Goal: Obtain resource: Download file/media

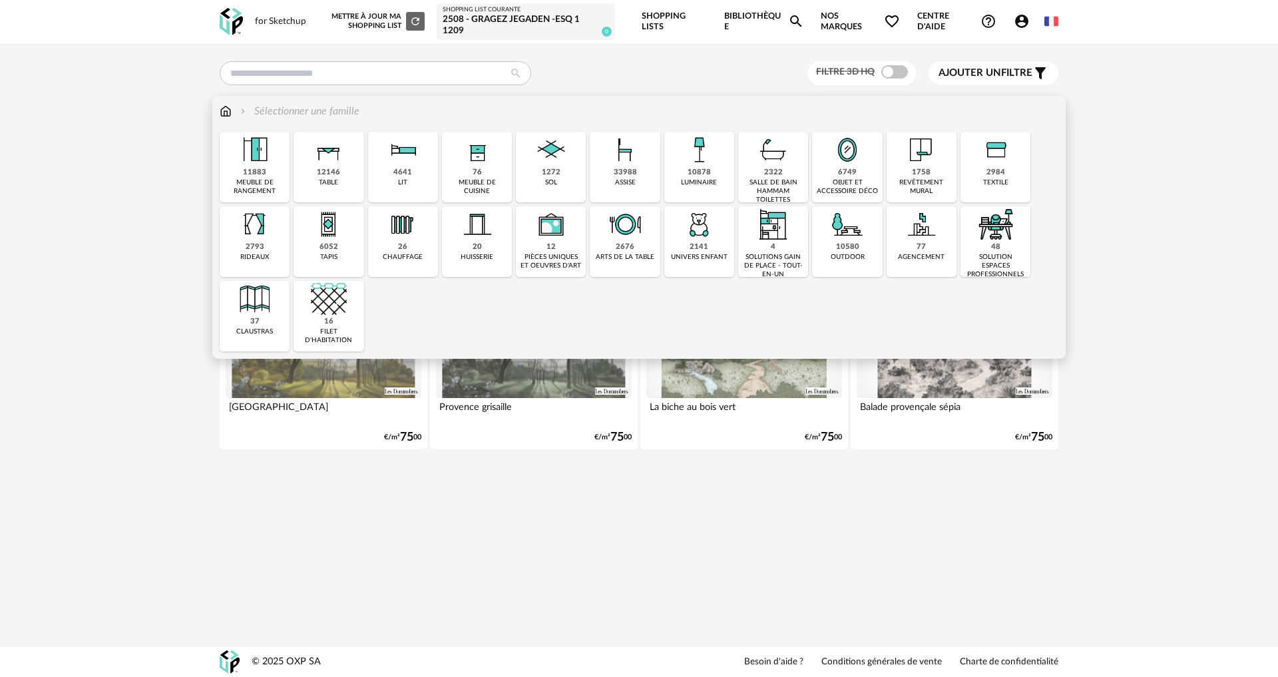
click at [914, 174] on div "1758" at bounding box center [921, 173] width 19 height 10
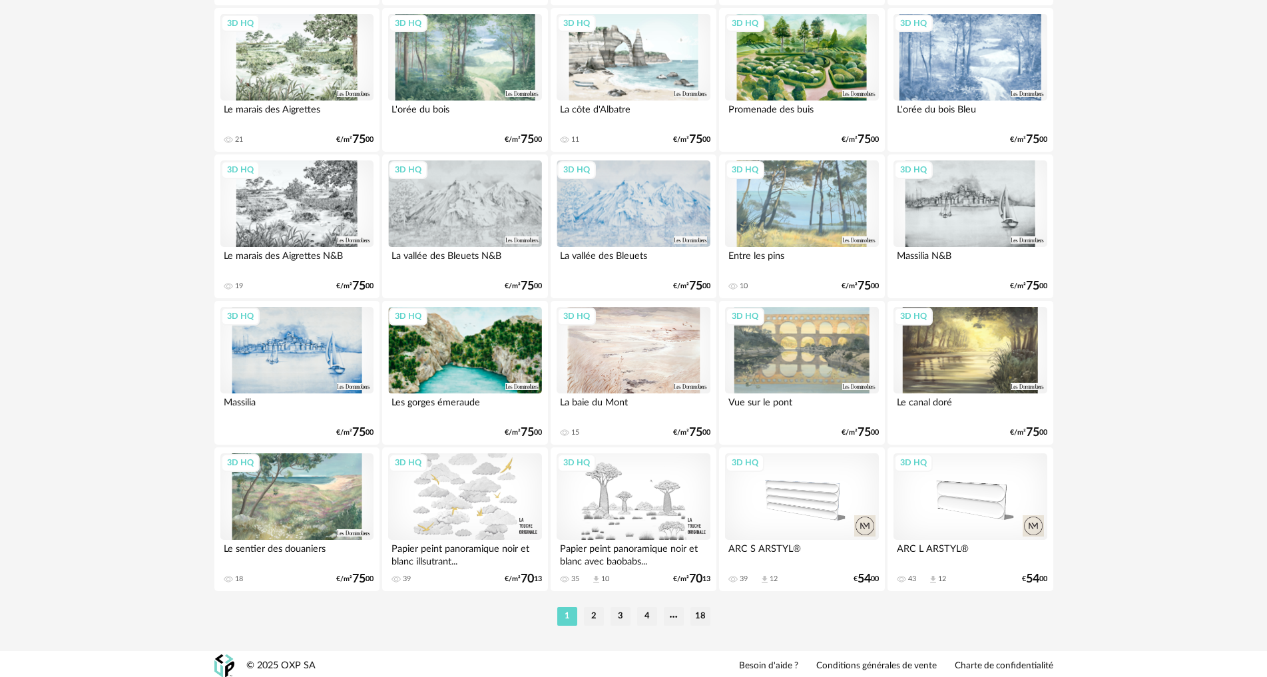
scroll to position [2541, 0]
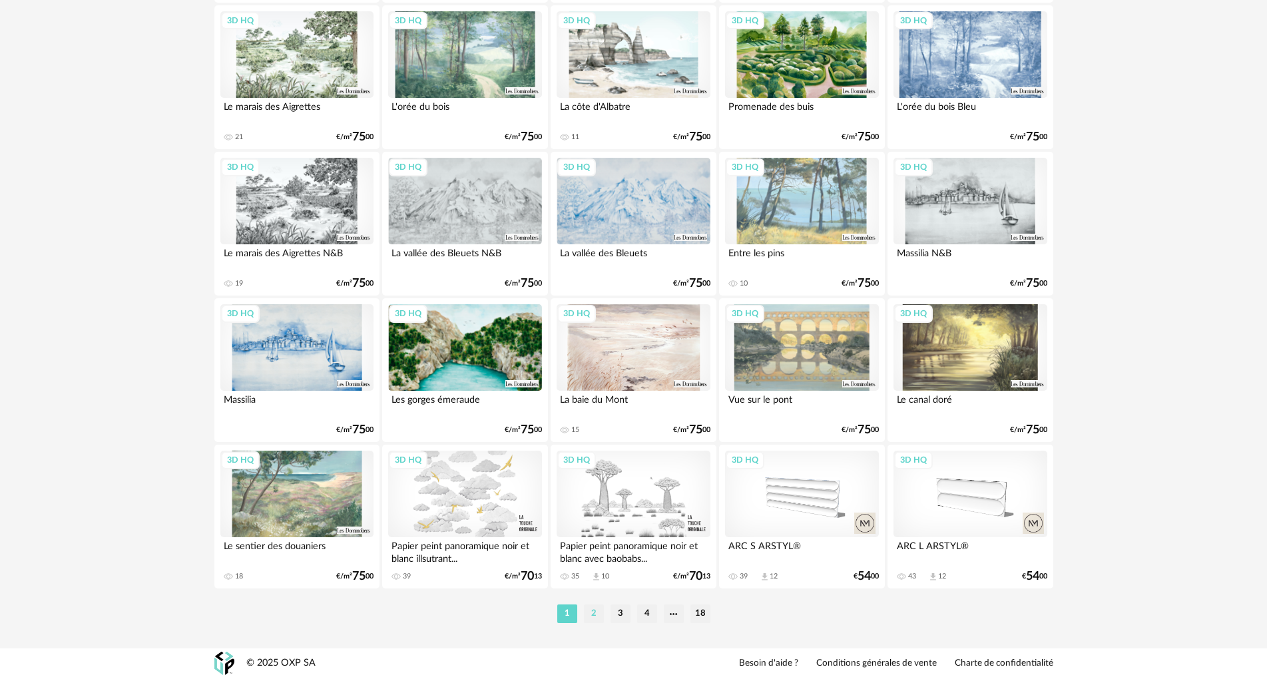
click at [591, 612] on li "2" at bounding box center [594, 614] width 20 height 19
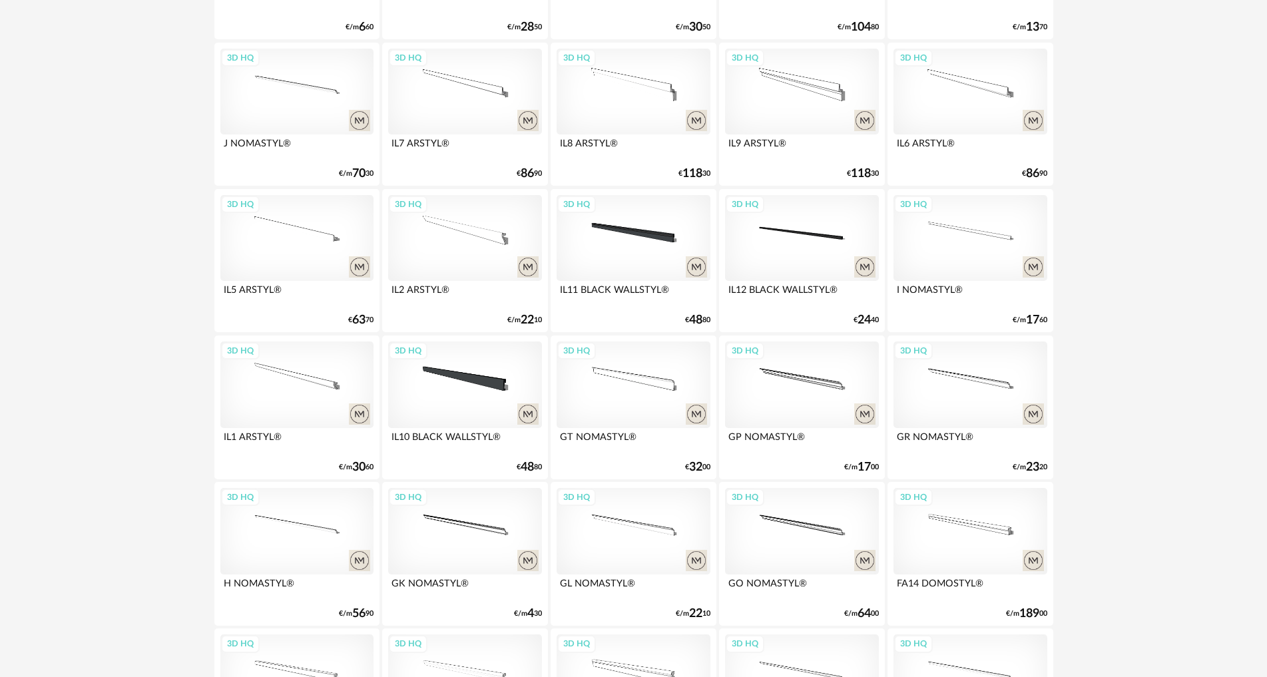
scroll to position [2530, 0]
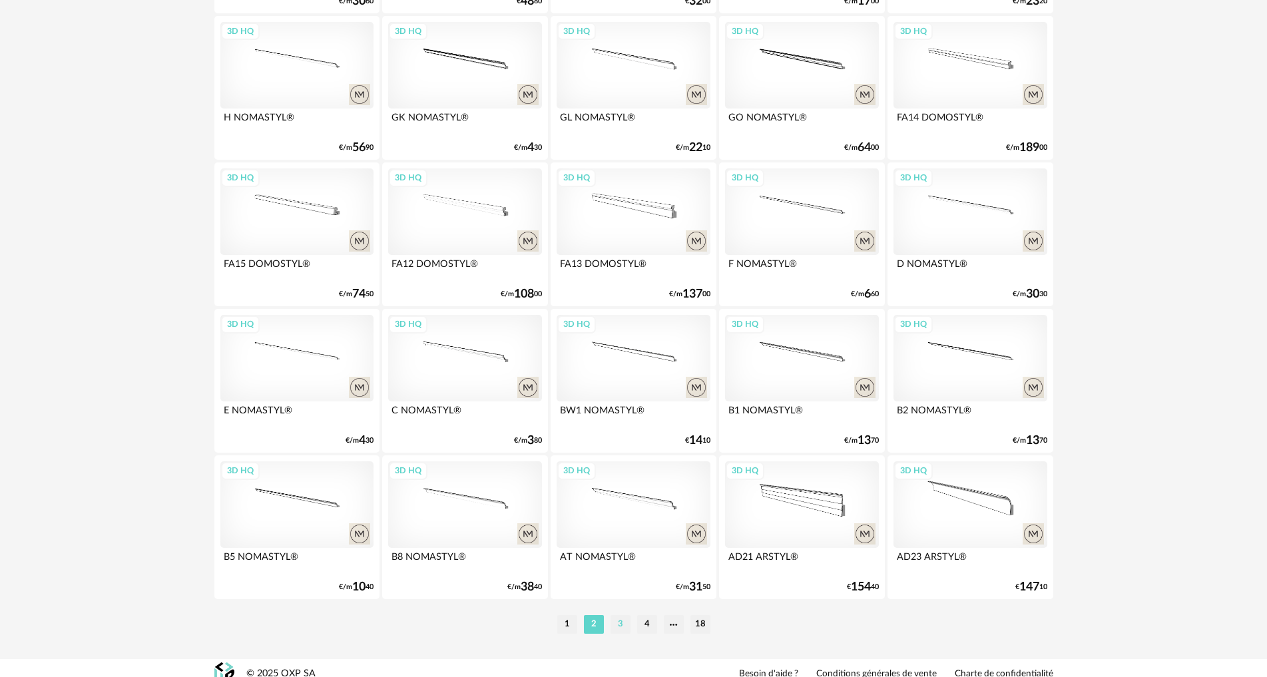
click at [613, 627] on li "3" at bounding box center [621, 624] width 20 height 19
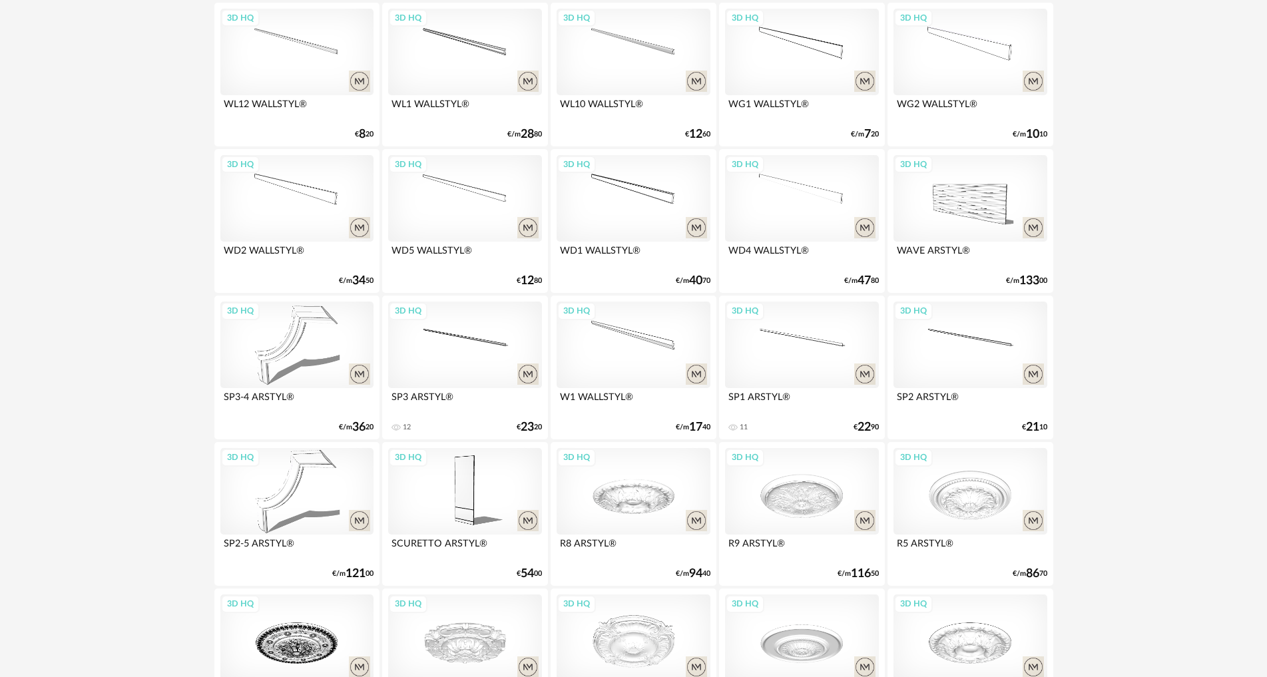
scroll to position [2541, 0]
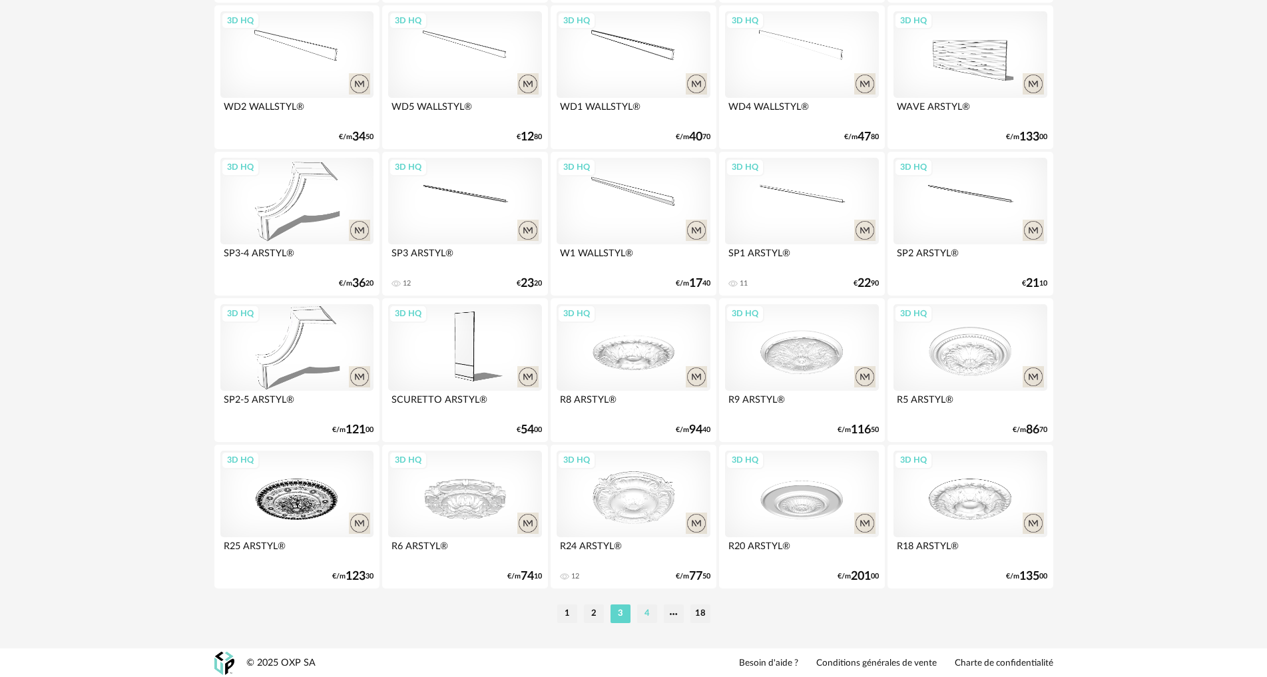
click at [642, 616] on li "4" at bounding box center [647, 614] width 20 height 19
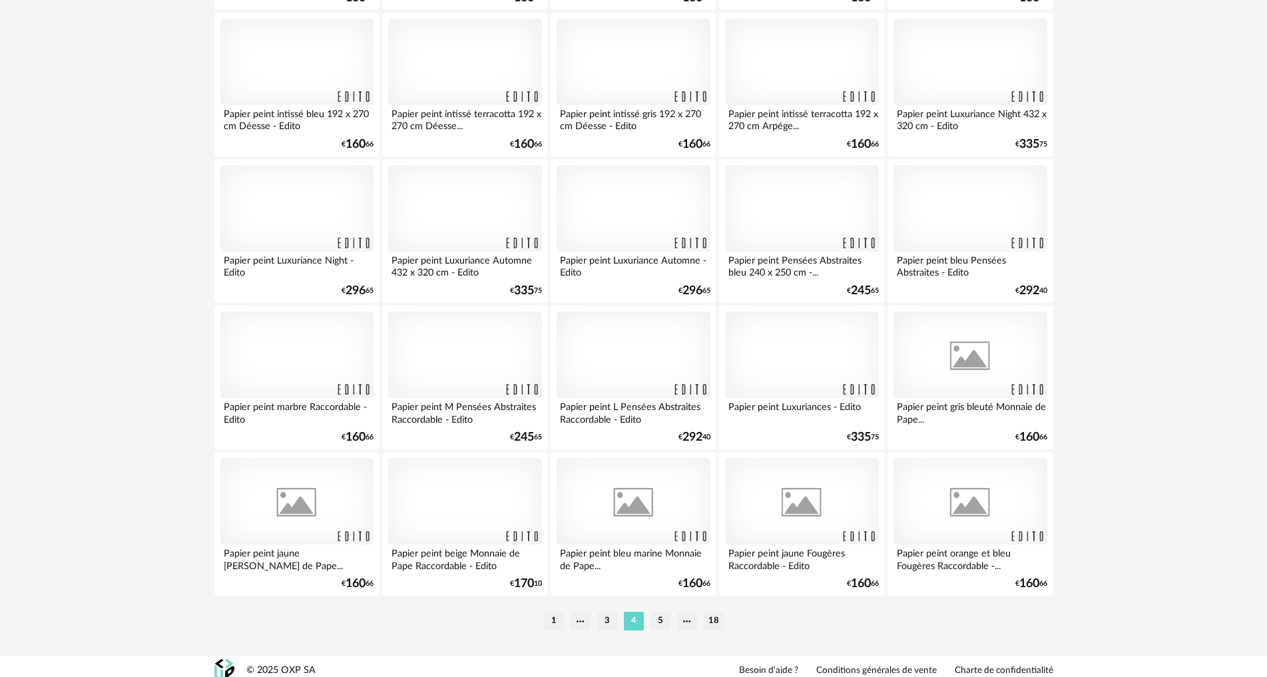
scroll to position [2541, 0]
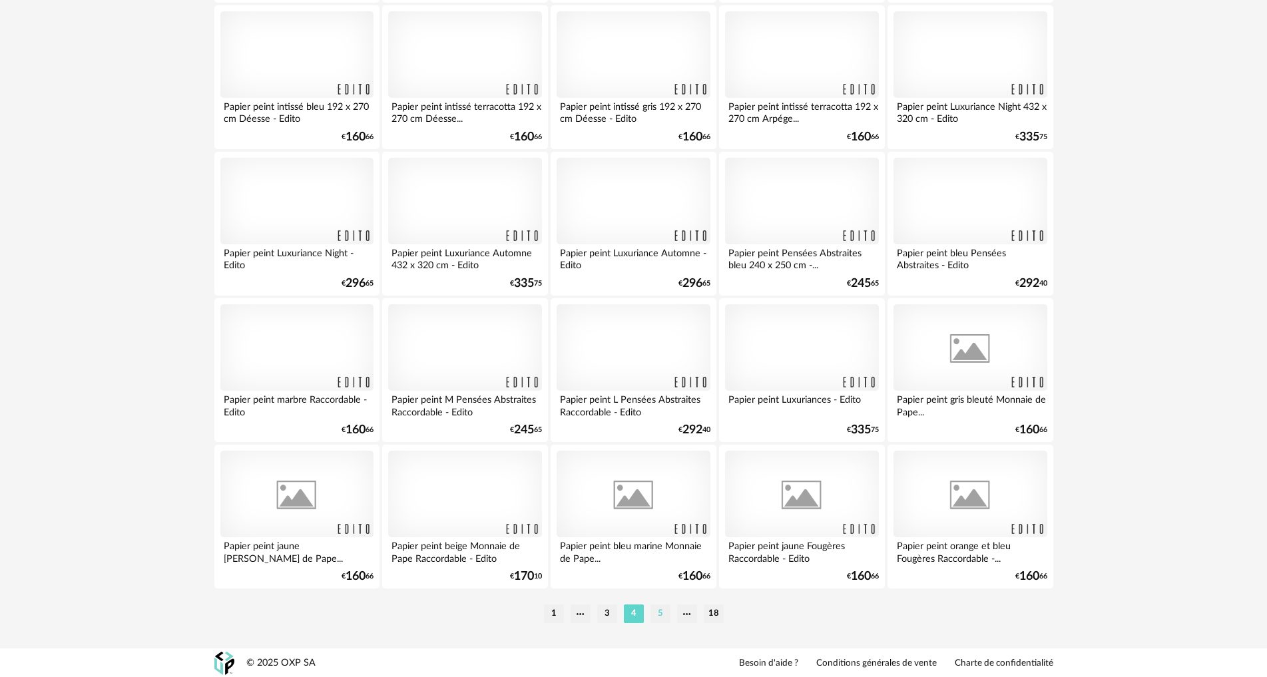
click at [658, 611] on li "5" at bounding box center [661, 614] width 20 height 19
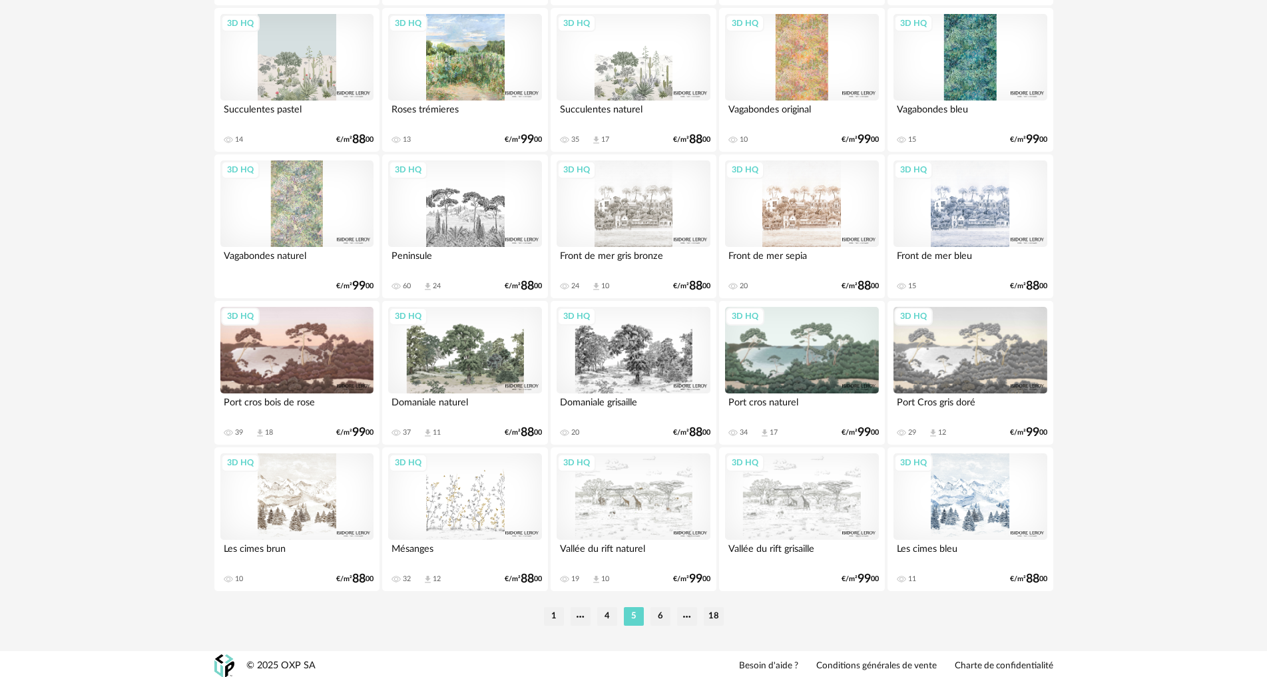
scroll to position [2541, 0]
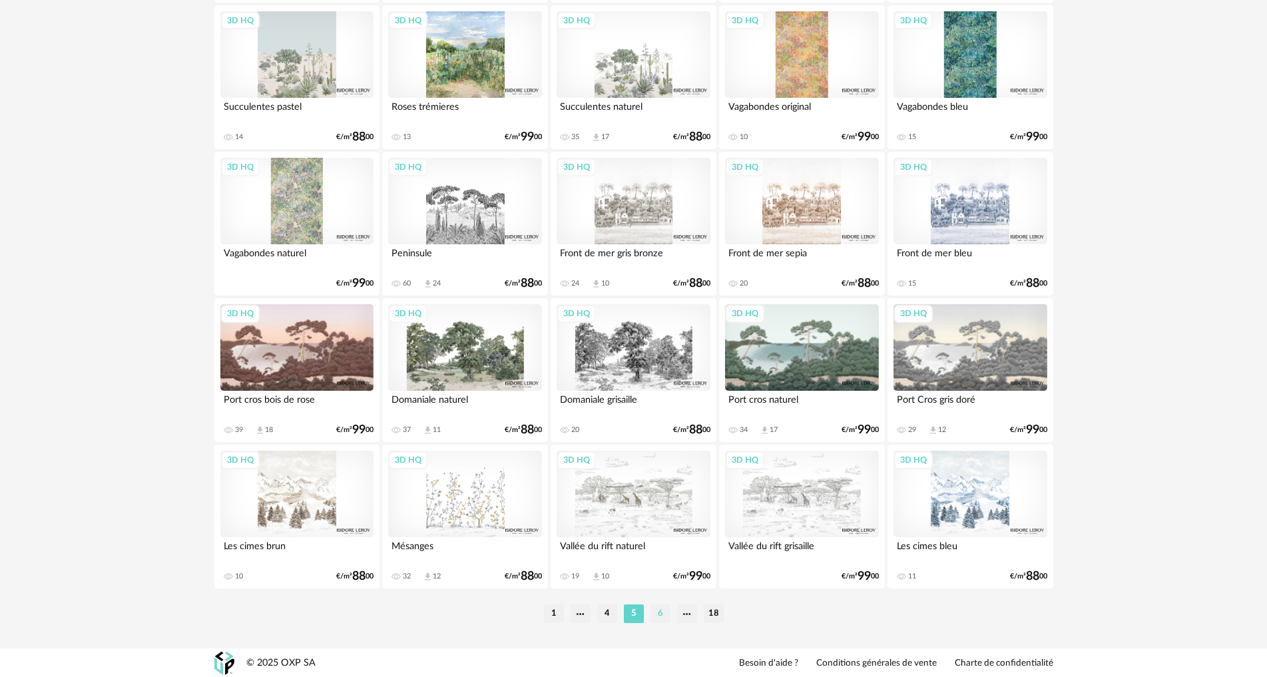
click at [661, 621] on li "6" at bounding box center [661, 614] width 20 height 19
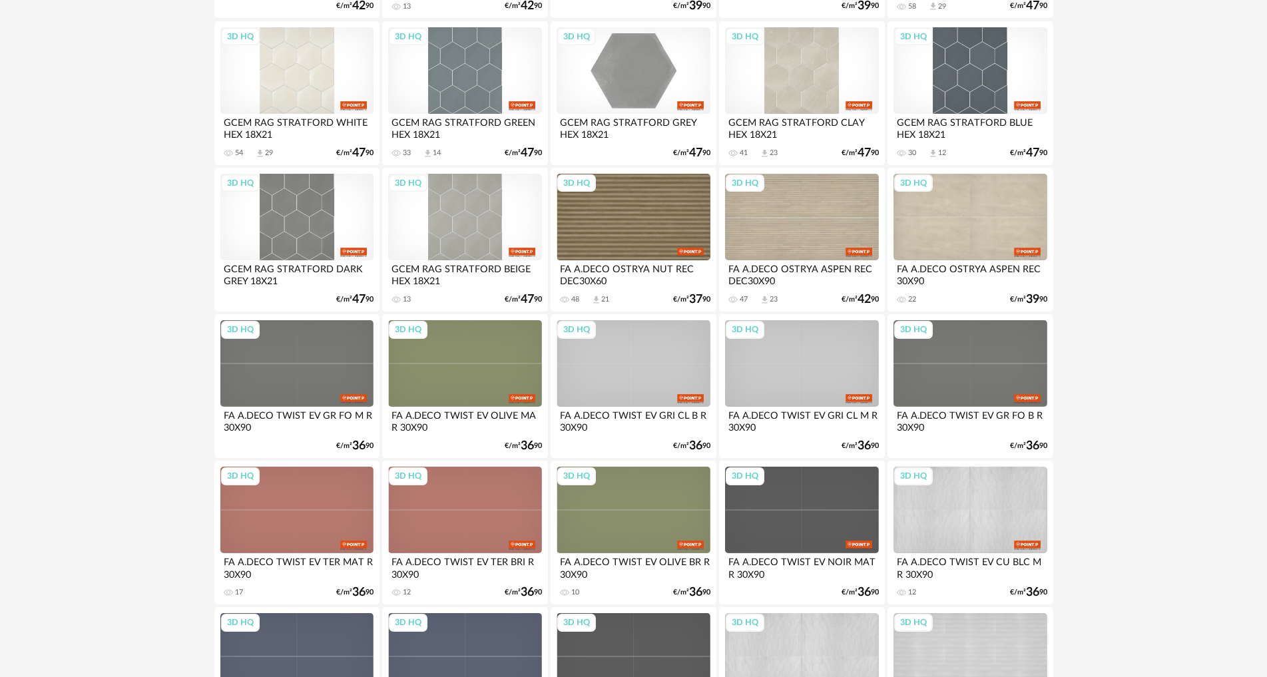
scroll to position [2541, 0]
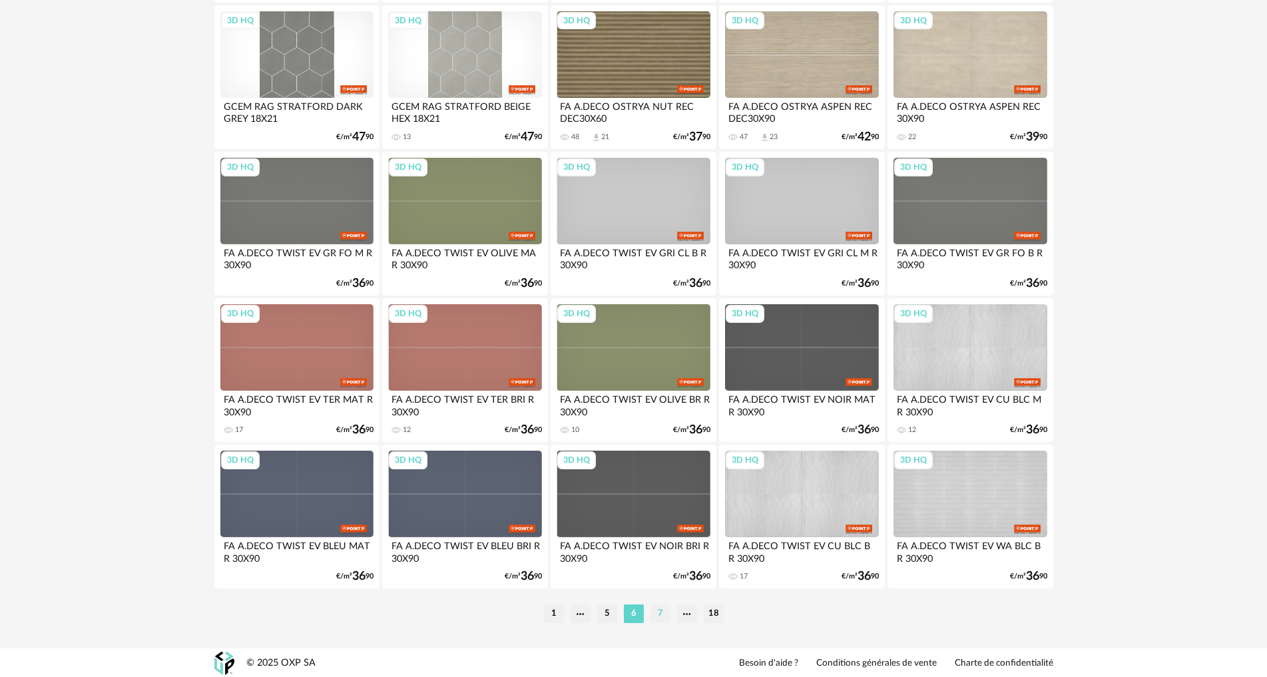
click at [657, 617] on li "7" at bounding box center [661, 614] width 20 height 19
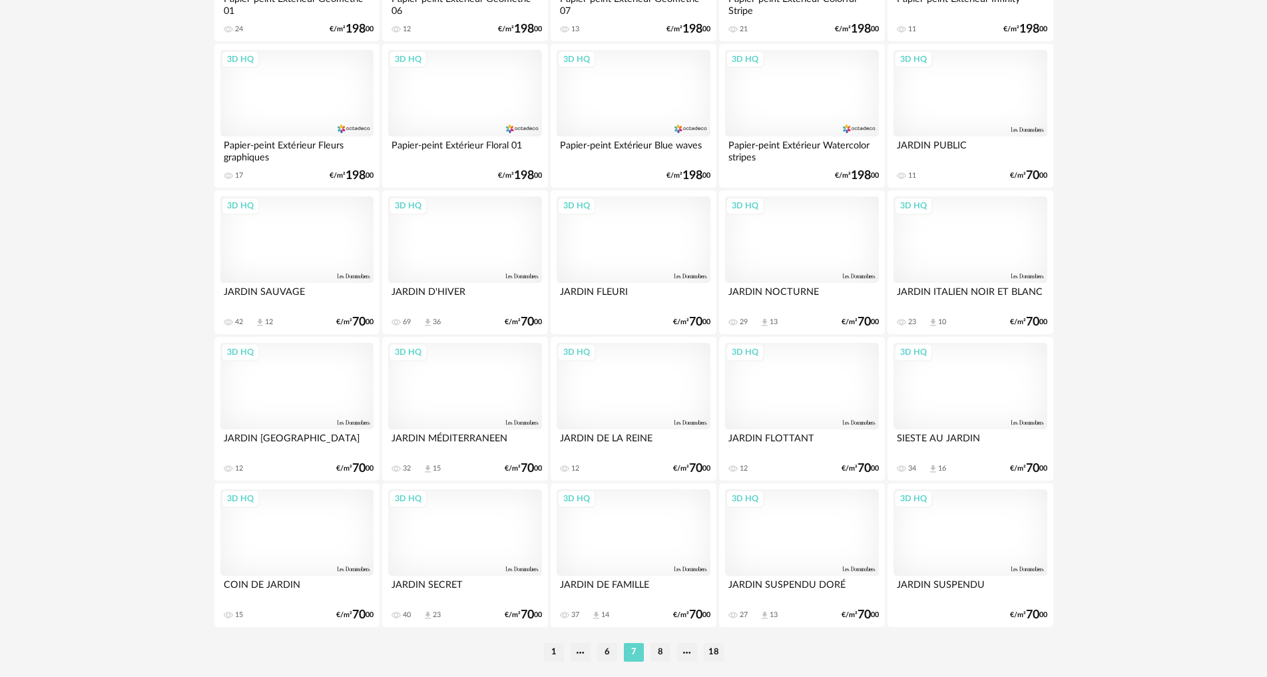
scroll to position [2541, 0]
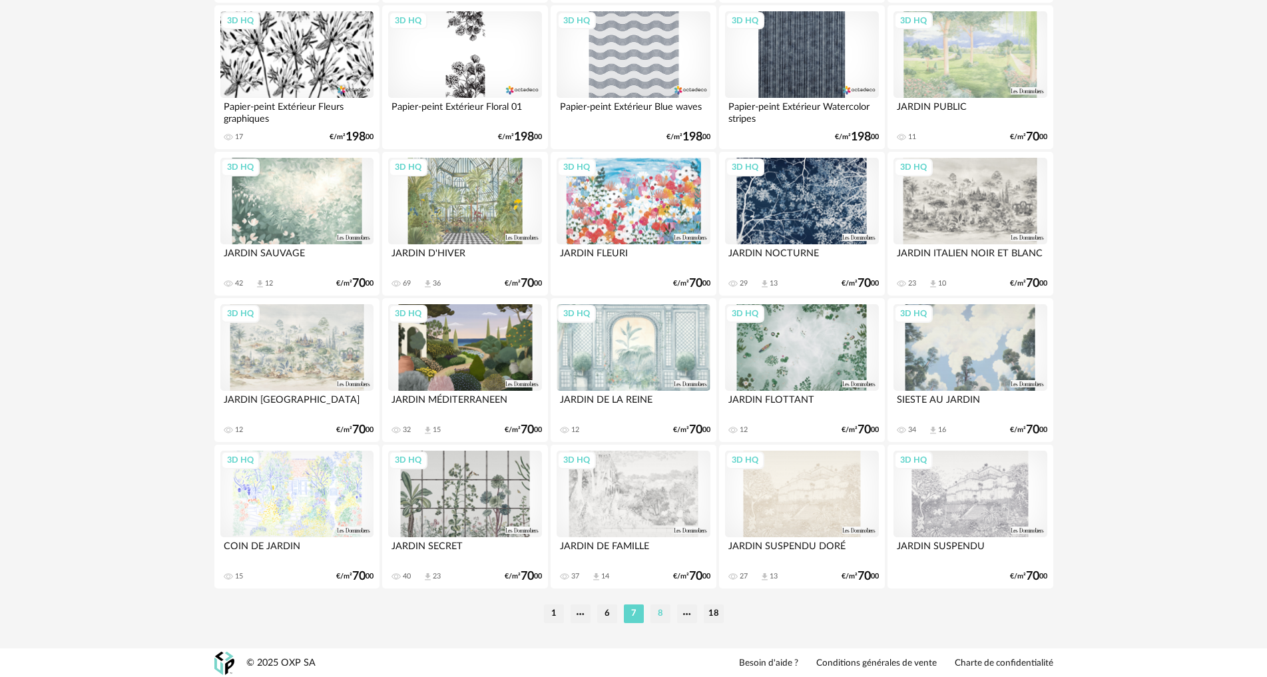
click at [652, 615] on li "8" at bounding box center [661, 614] width 20 height 19
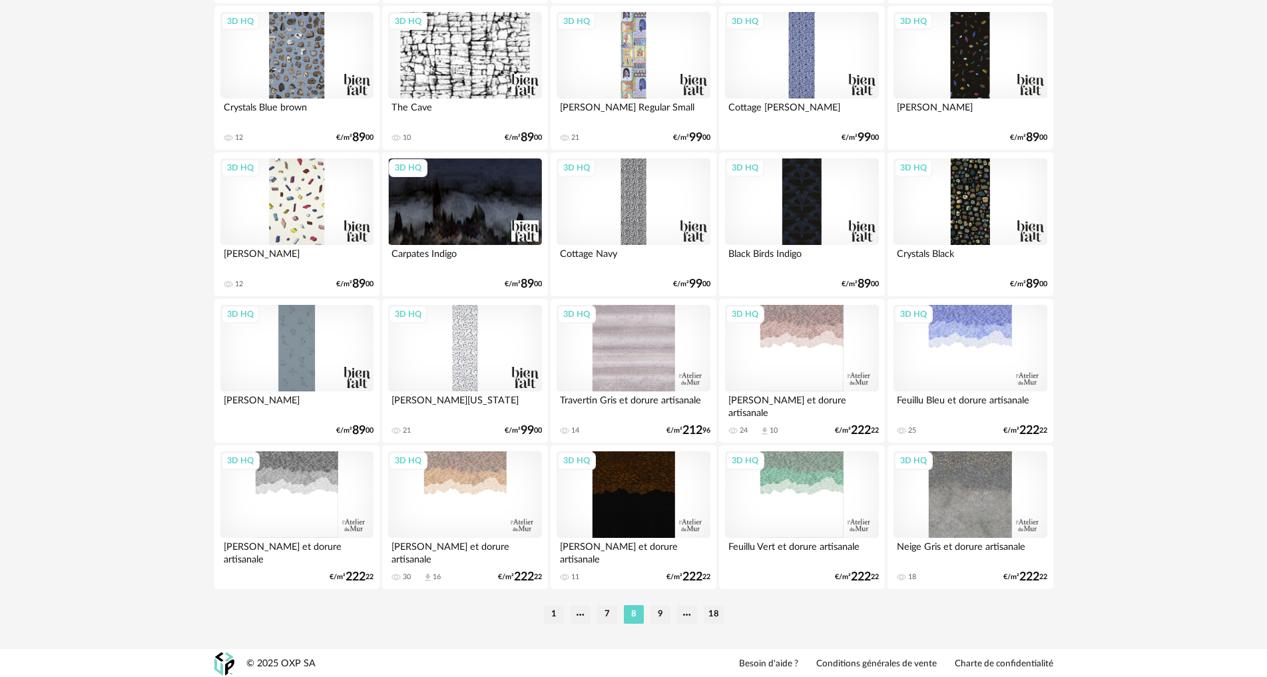
scroll to position [2541, 0]
click at [659, 611] on li "9" at bounding box center [661, 614] width 20 height 19
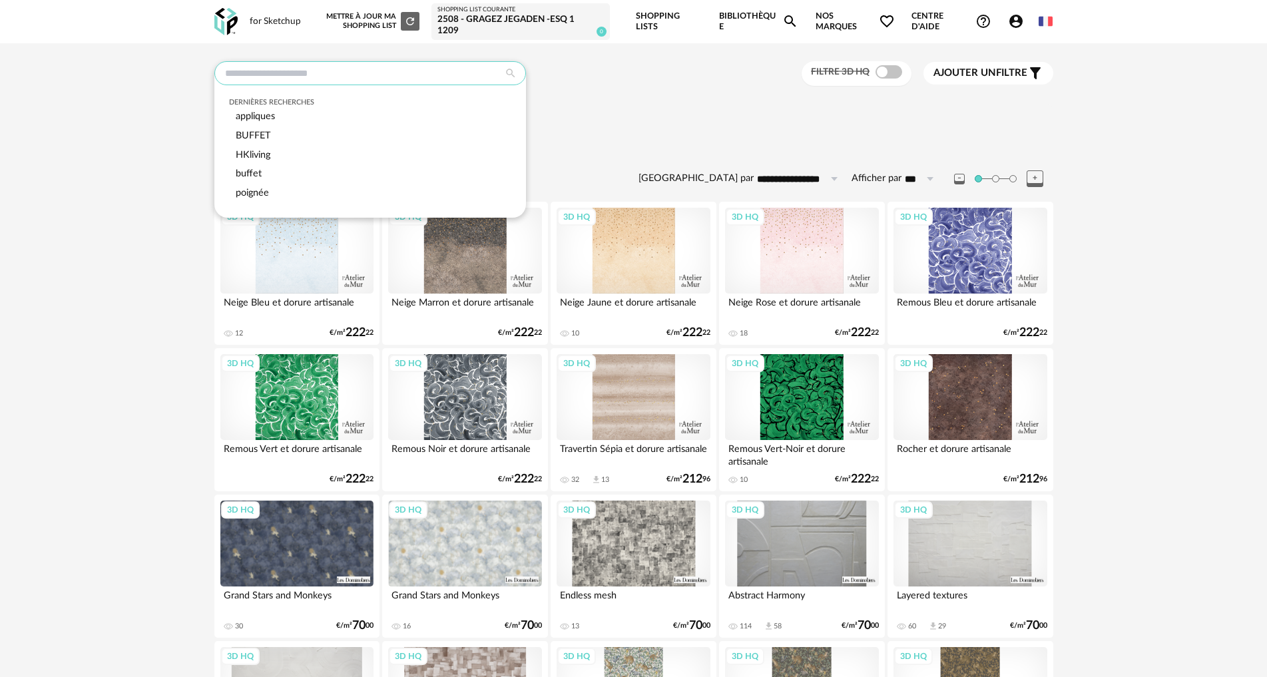
click at [429, 75] on input "text" at bounding box center [370, 73] width 312 height 24
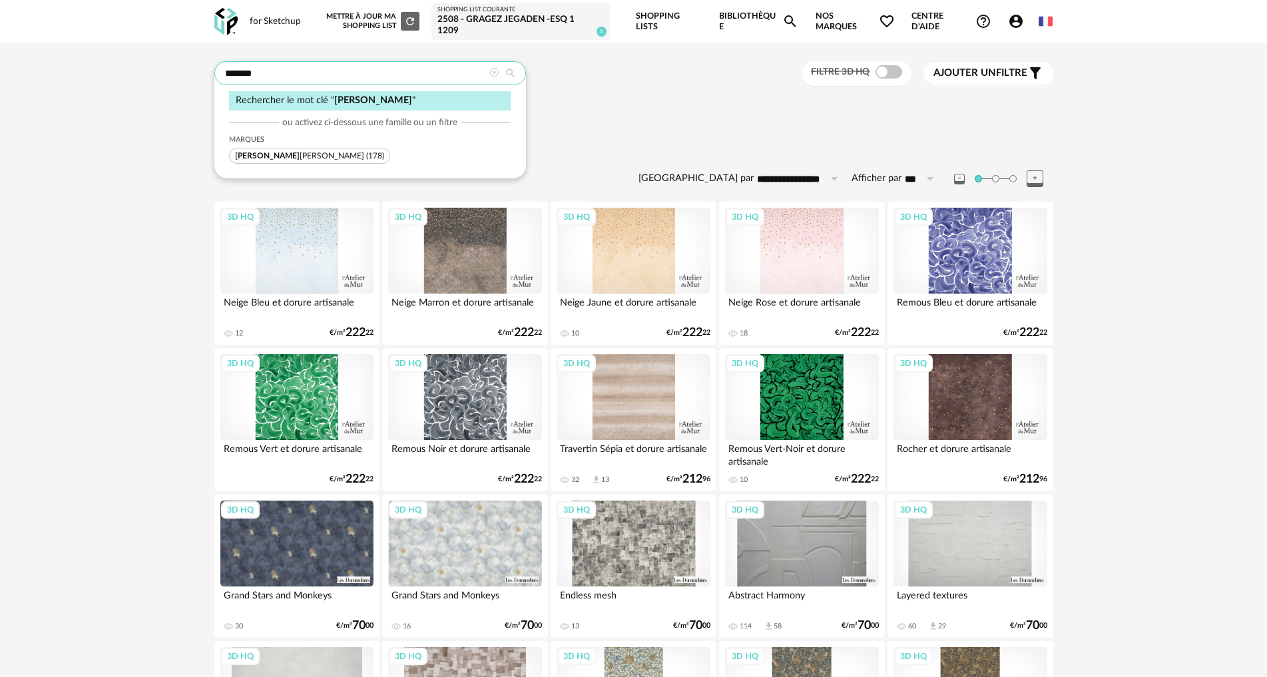
type input "*******"
type input "**********"
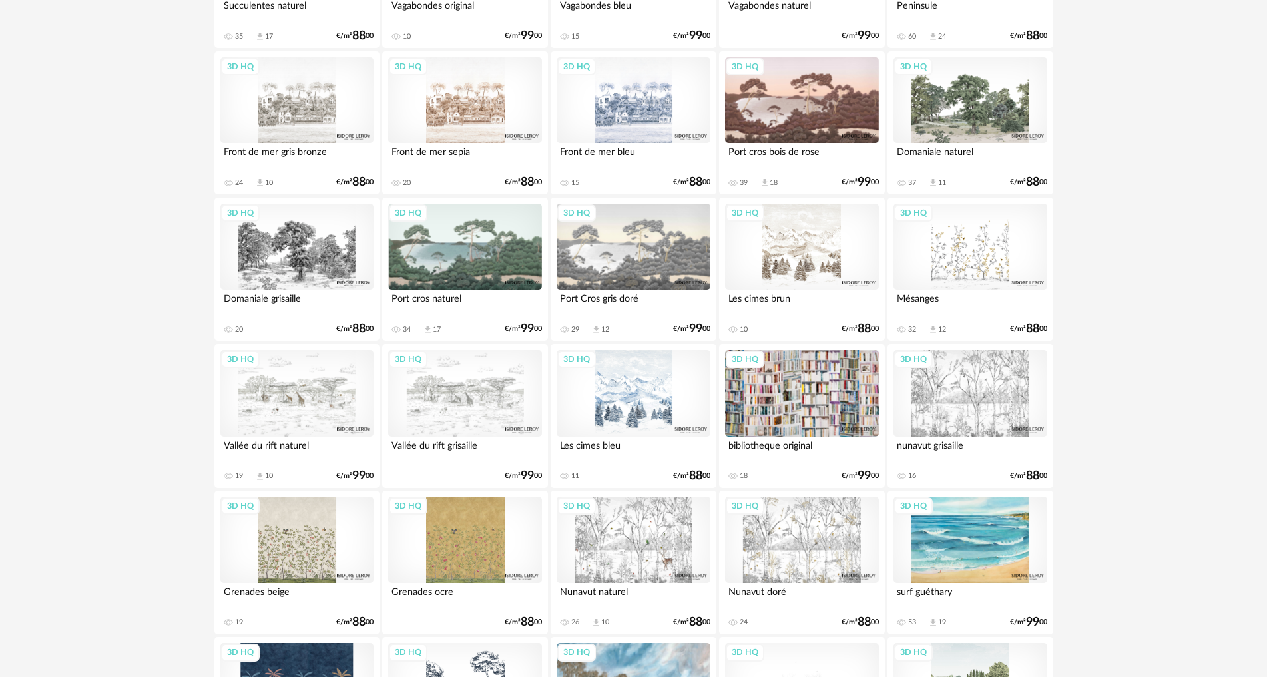
scroll to position [2131, 0]
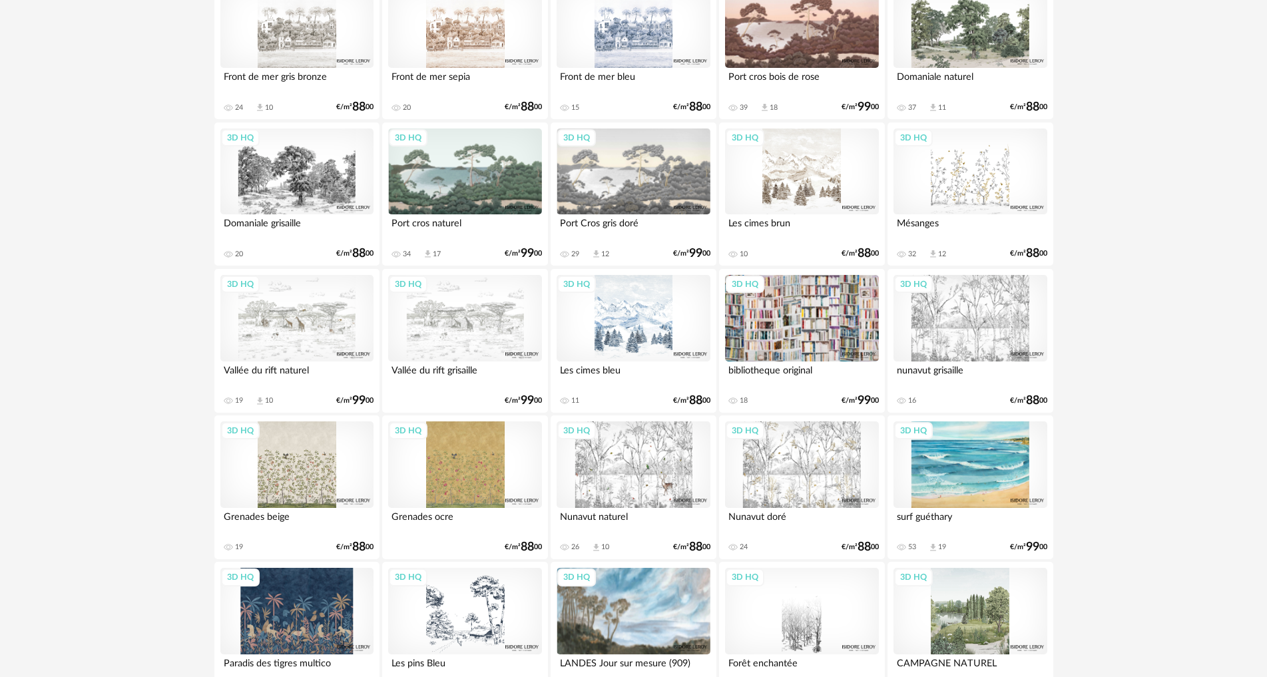
click at [993, 468] on div "3D HQ" at bounding box center [970, 464] width 153 height 87
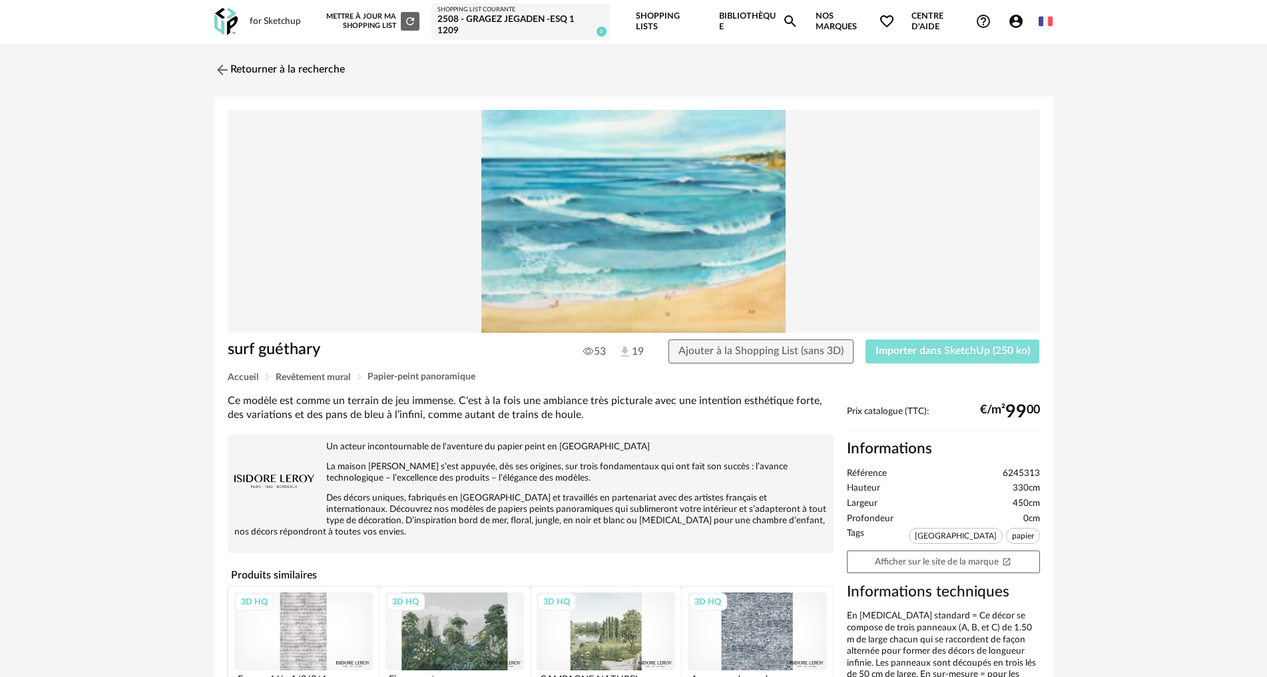
click at [893, 352] on span "Importer dans SketchUp (250 ko)" at bounding box center [953, 351] width 154 height 11
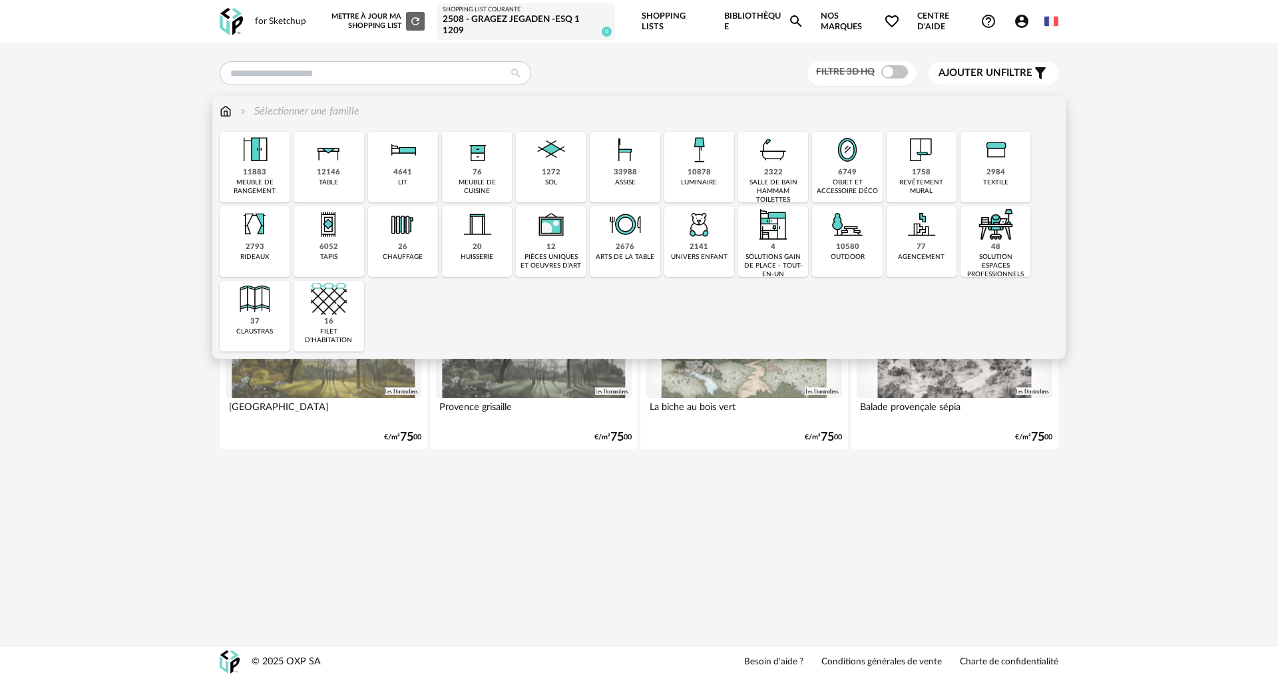
click at [602, 170] on div "33988 assise" at bounding box center [625, 167] width 70 height 71
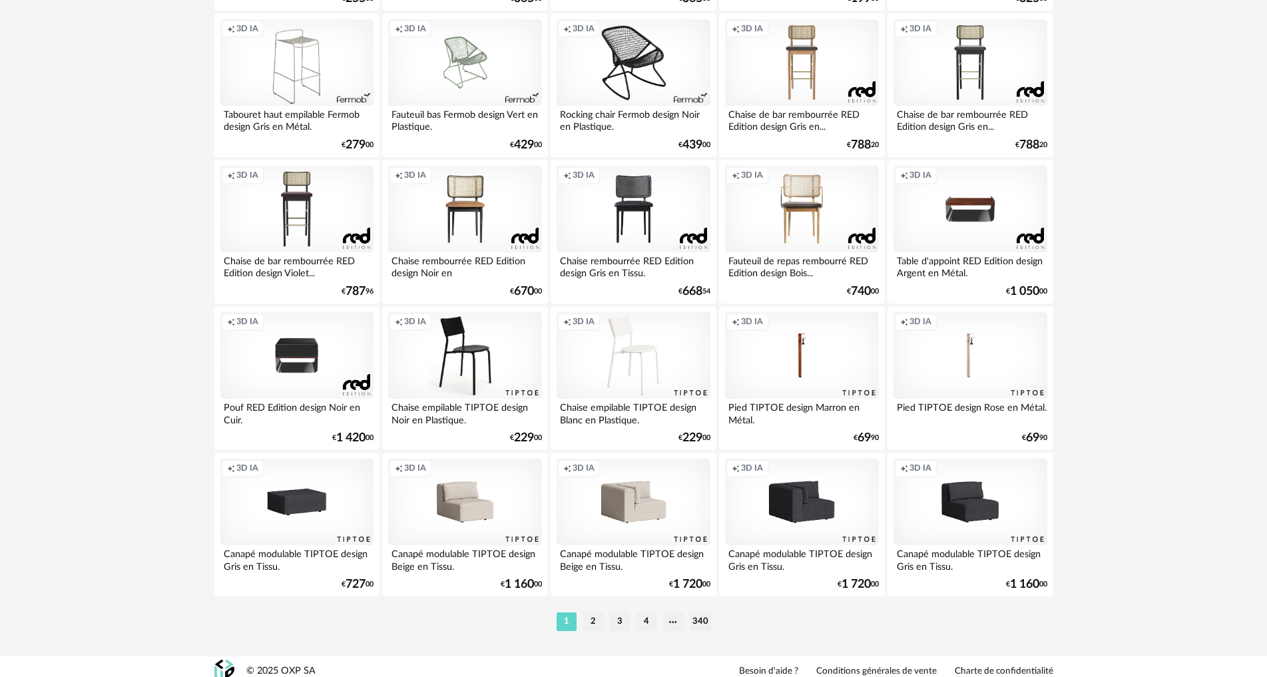
scroll to position [2541, 0]
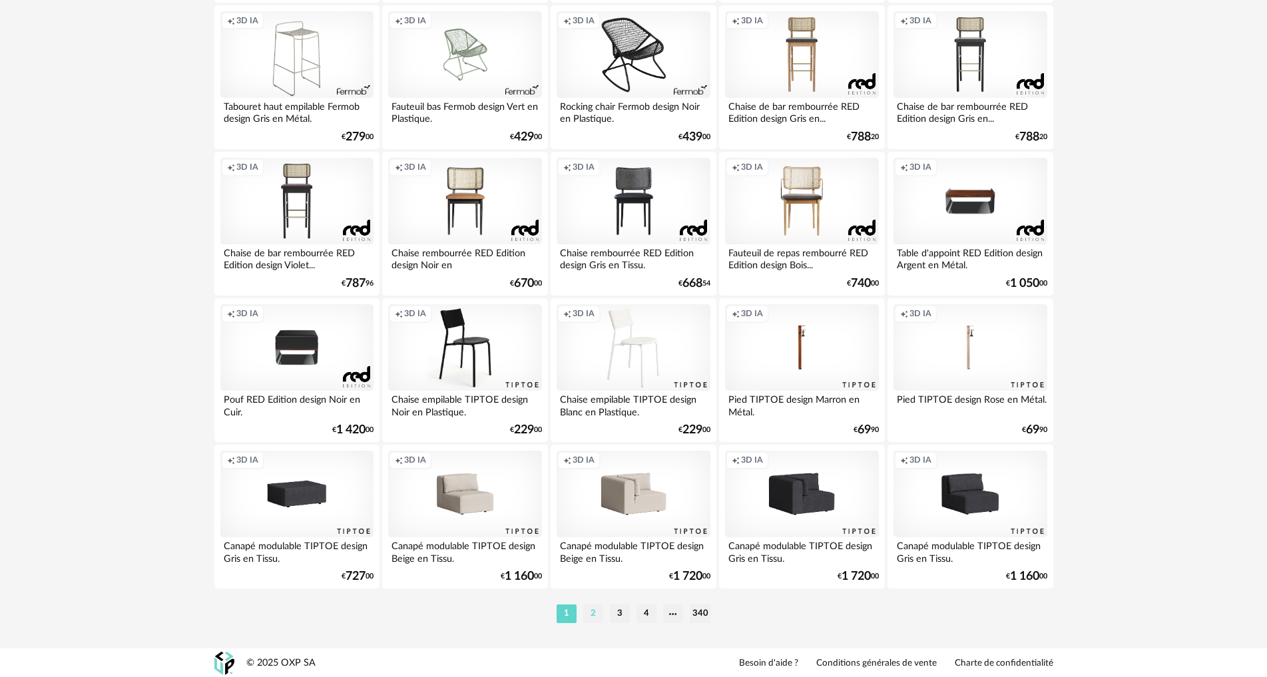
click at [595, 609] on li "2" at bounding box center [593, 614] width 20 height 19
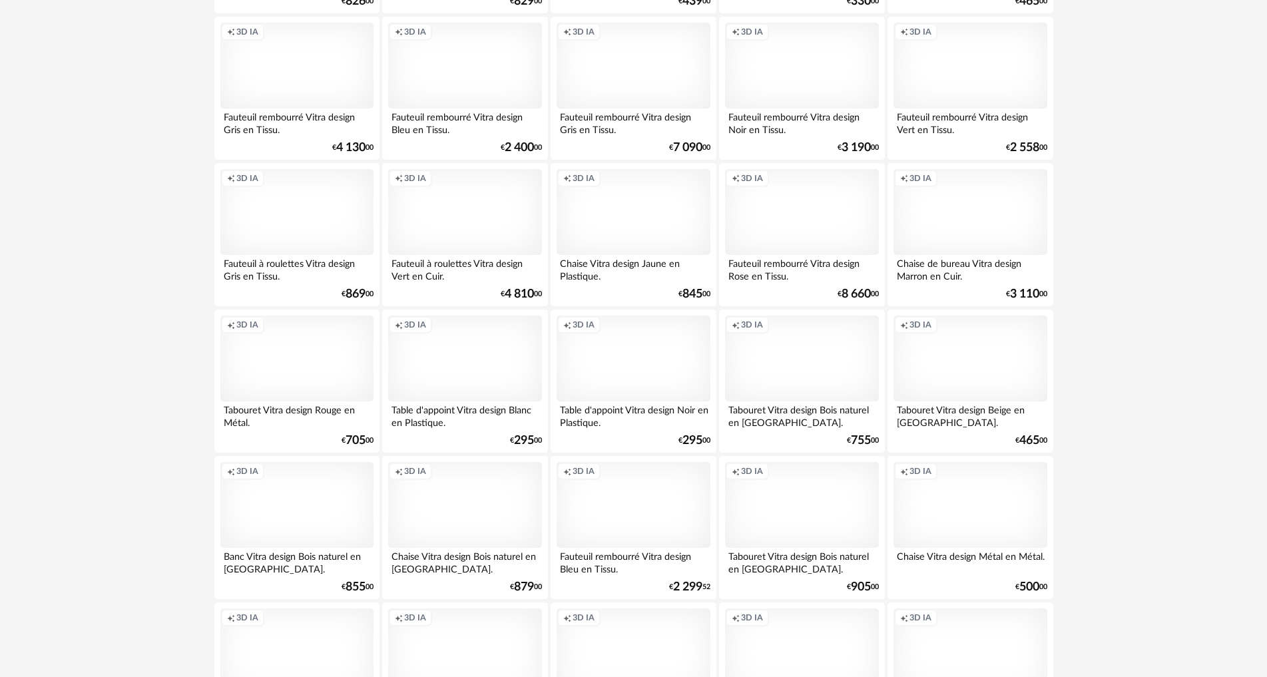
scroll to position [1798, 0]
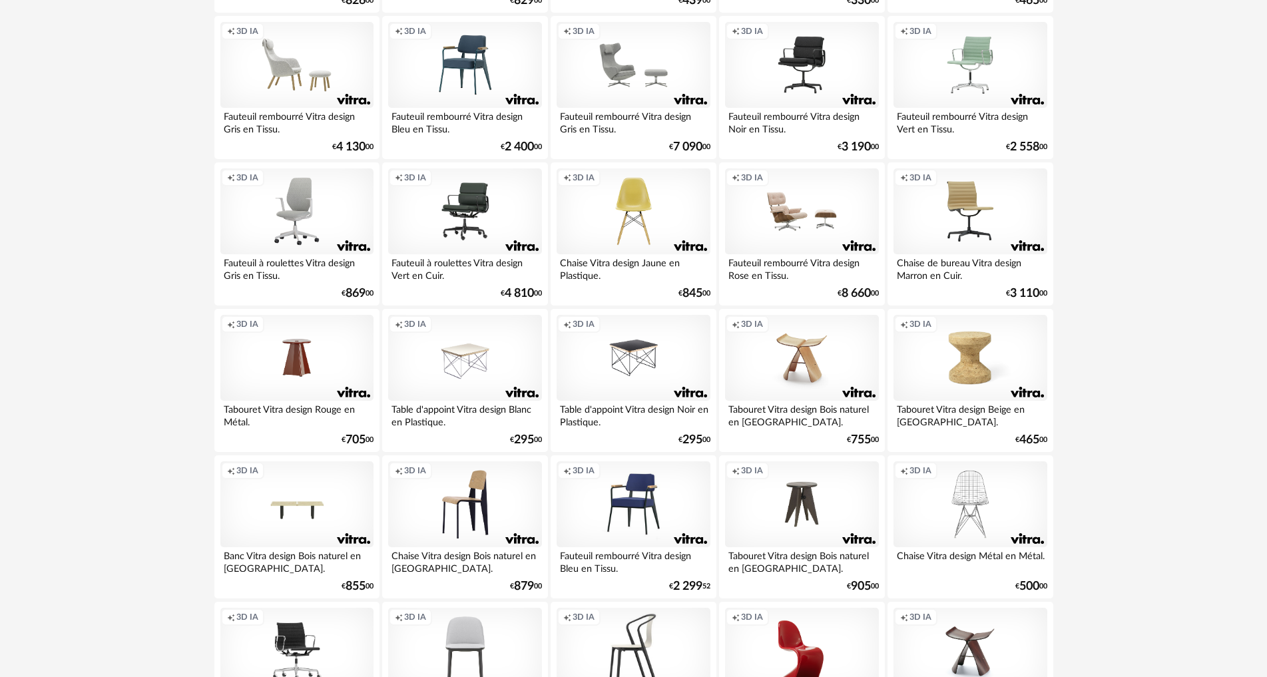
click at [814, 384] on div "Creation icon 3D IA" at bounding box center [801, 358] width 153 height 87
